Goal: Task Accomplishment & Management: Use online tool/utility

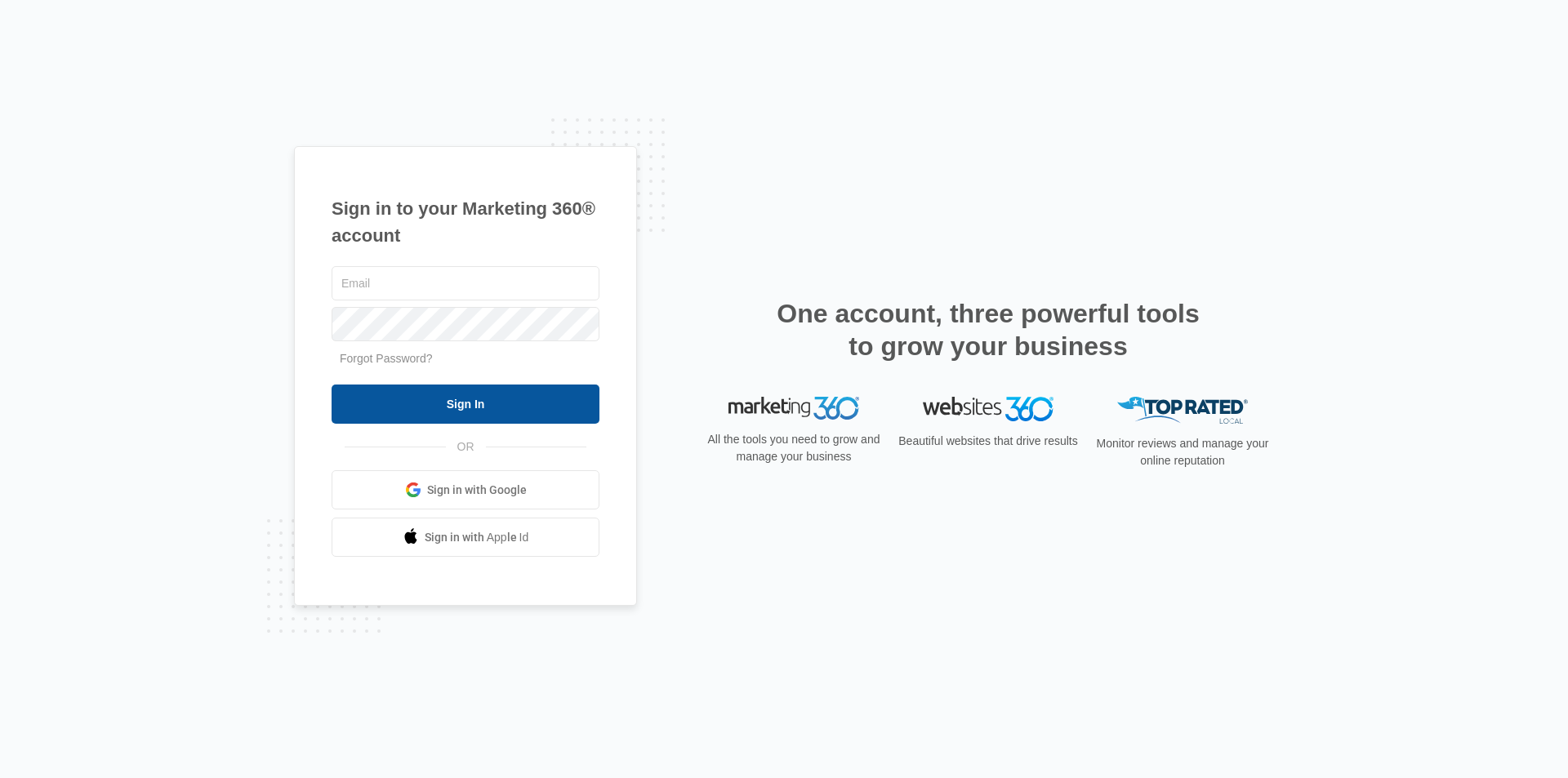
type input "[EMAIL_ADDRESS][DOMAIN_NAME]"
click at [492, 404] on input "Sign In" at bounding box center [465, 404] width 268 height 39
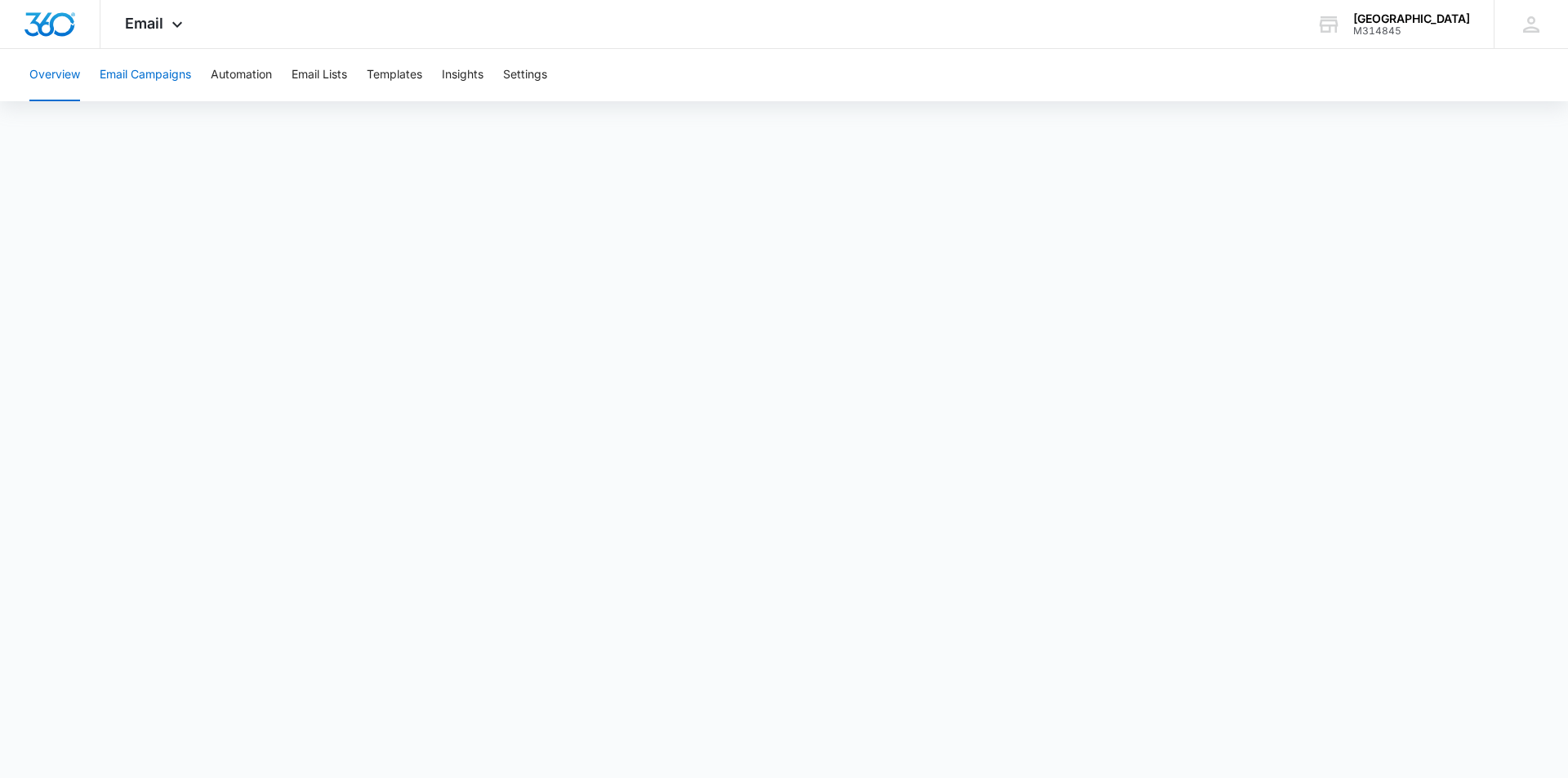
click at [155, 83] on button "Email Campaigns" at bounding box center [146, 74] width 92 height 52
